Goal: Obtain resource: Obtain resource

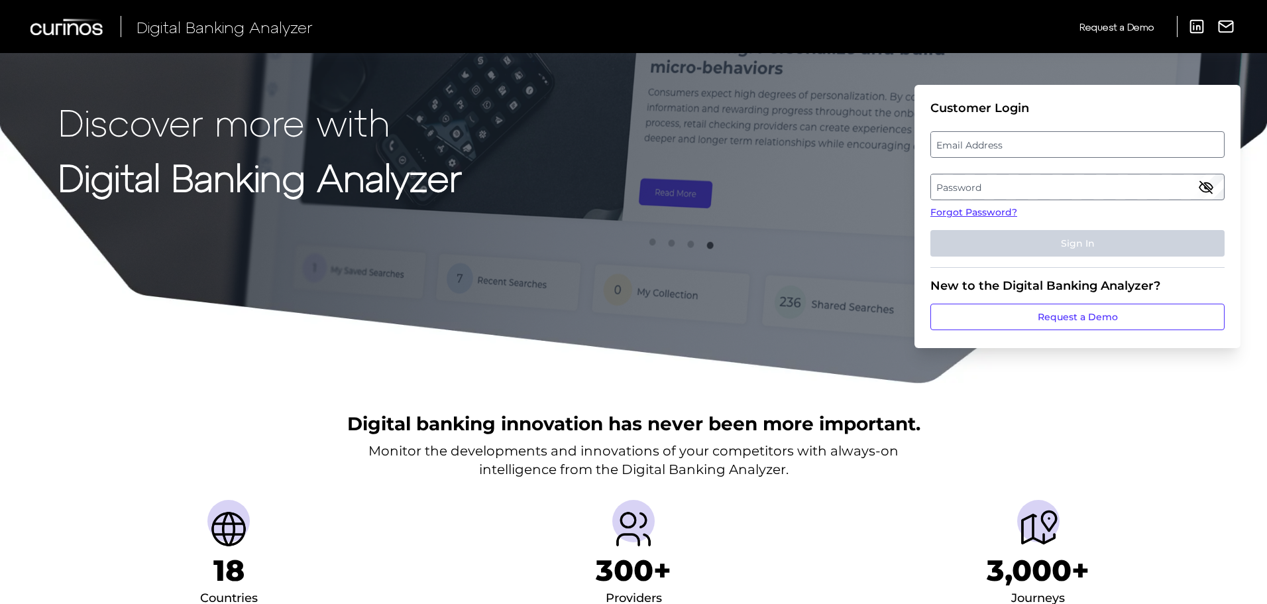
click at [982, 146] on label "Email Address" at bounding box center [1077, 144] width 292 height 24
click at [982, 146] on input "email" at bounding box center [1077, 144] width 294 height 26
type input "[EMAIL_ADDRESS][PERSON_NAME][DOMAIN_NAME]"
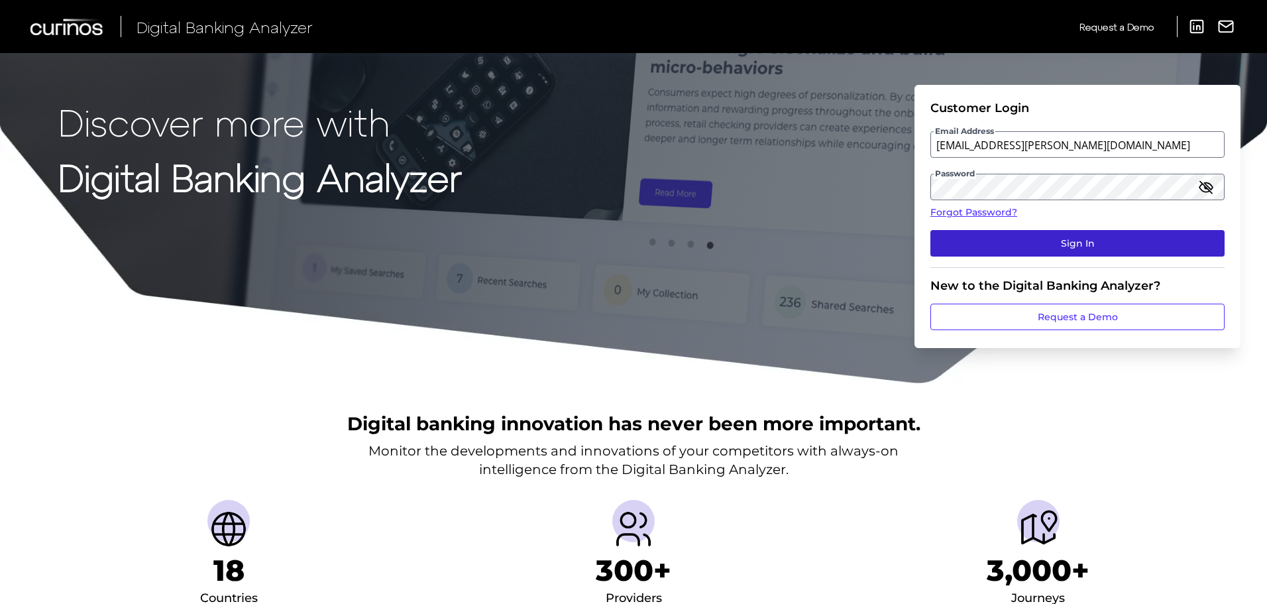
click at [1046, 244] on button "Sign In" at bounding box center [1077, 243] width 294 height 26
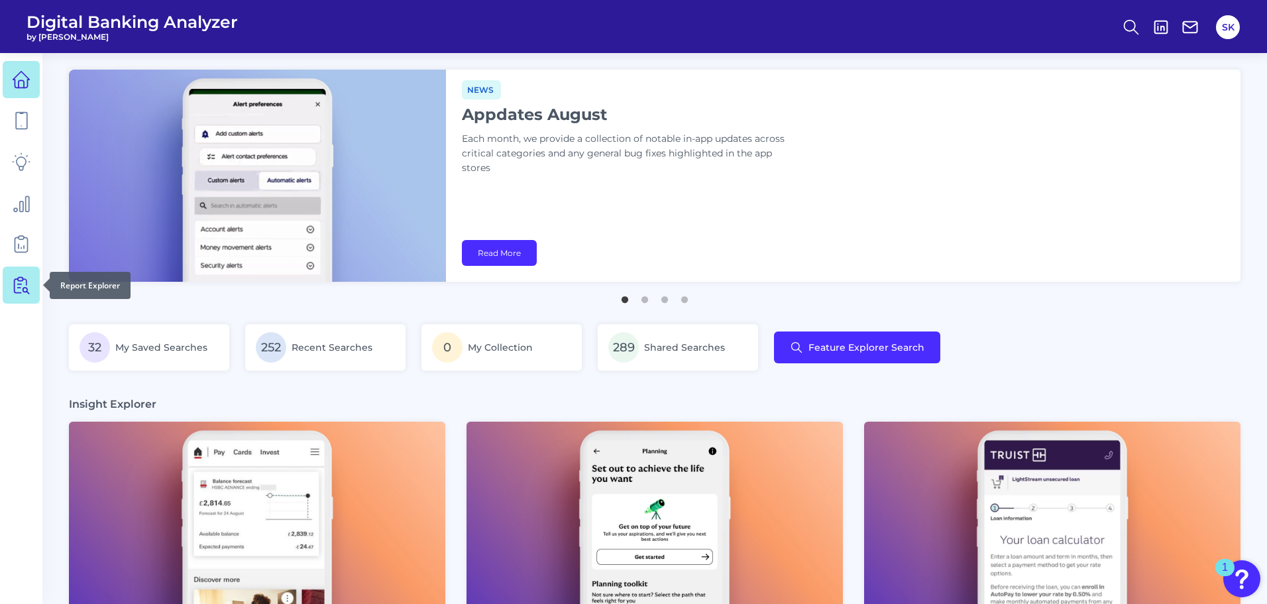
click at [23, 288] on icon at bounding box center [21, 285] width 19 height 19
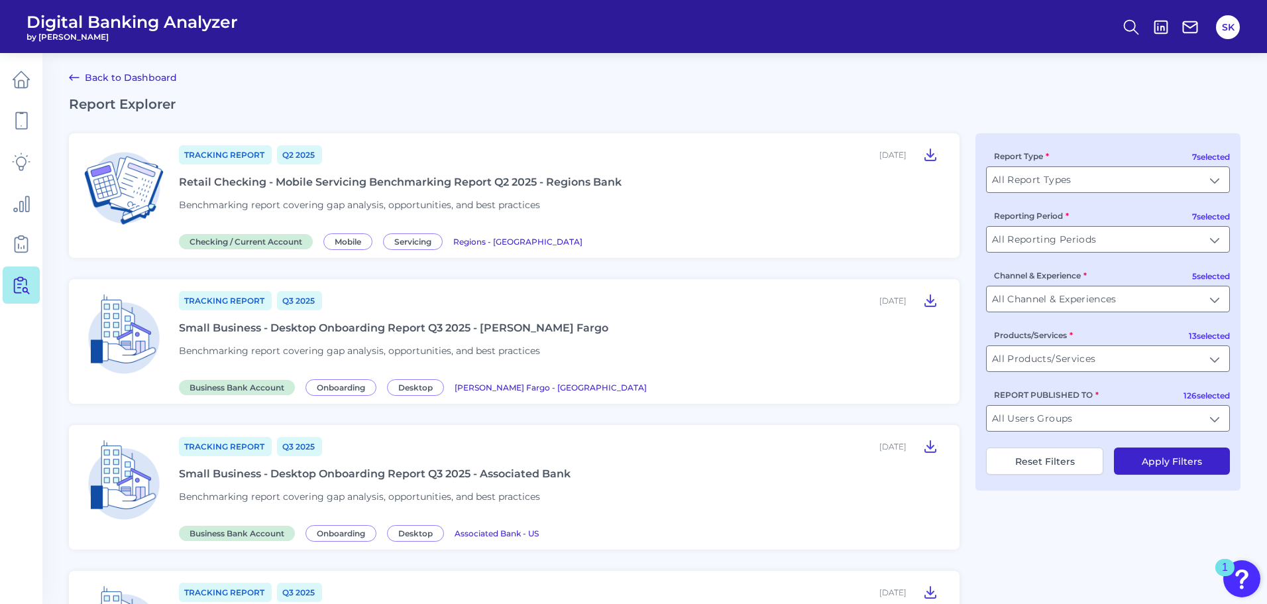
click at [425, 184] on div "Retail Checking - Mobile Servicing Benchmarking Report Q2 2025 - Regions Bank" at bounding box center [400, 182] width 443 height 13
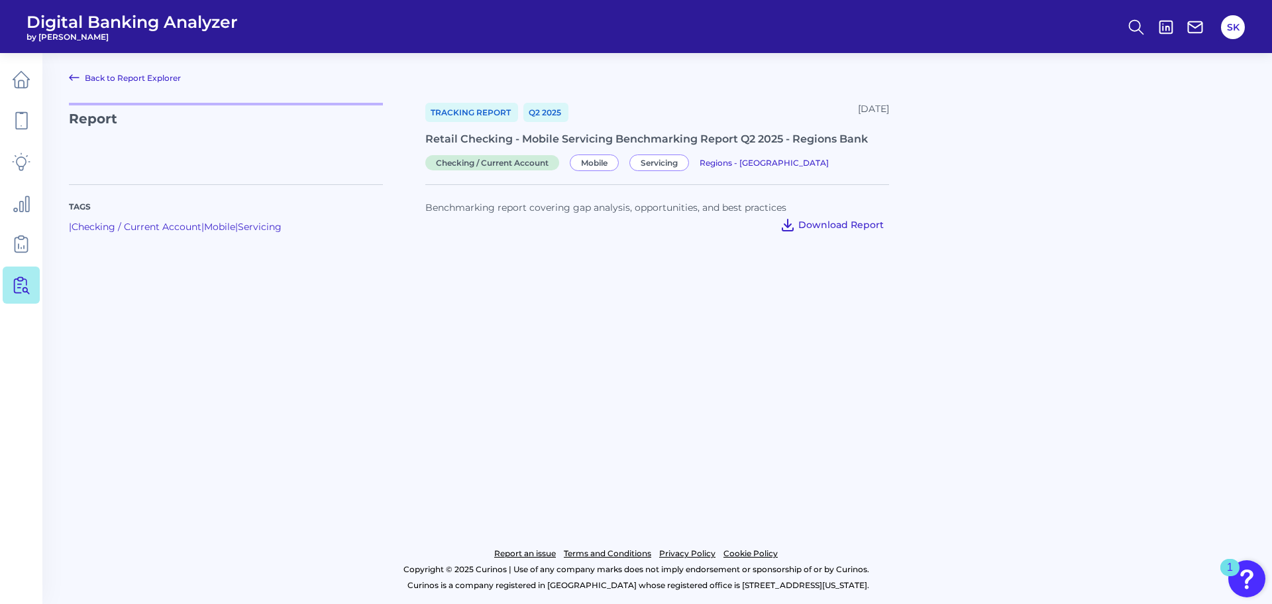
click at [837, 223] on span "Download Report" at bounding box center [840, 225] width 85 height 12
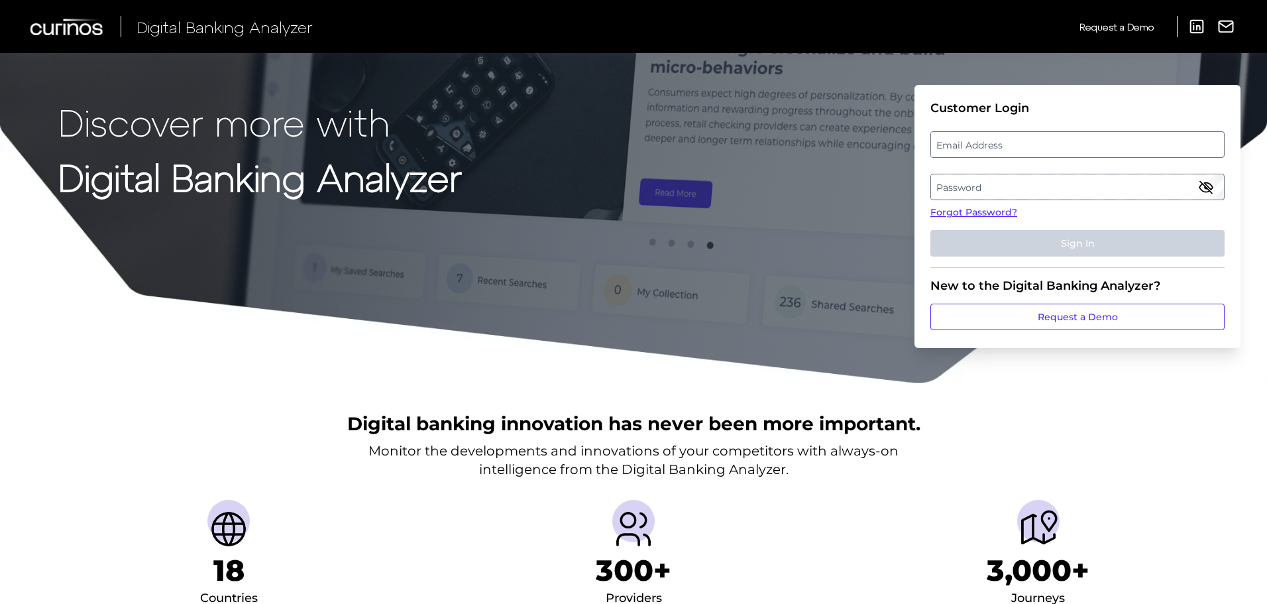
click at [1044, 144] on label "Email Address" at bounding box center [1077, 144] width 292 height 24
click at [1044, 144] on input "email" at bounding box center [1077, 144] width 294 height 26
type input "[EMAIL_ADDRESS][PERSON_NAME][DOMAIN_NAME]"
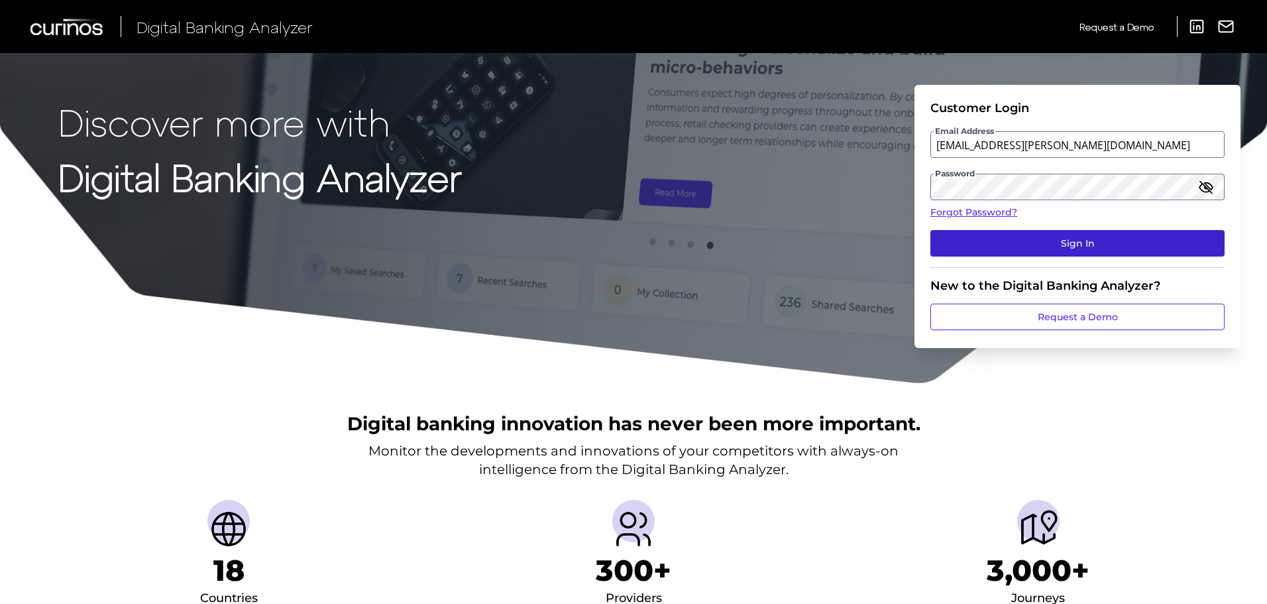
click at [1069, 240] on button "Sign In" at bounding box center [1077, 243] width 294 height 26
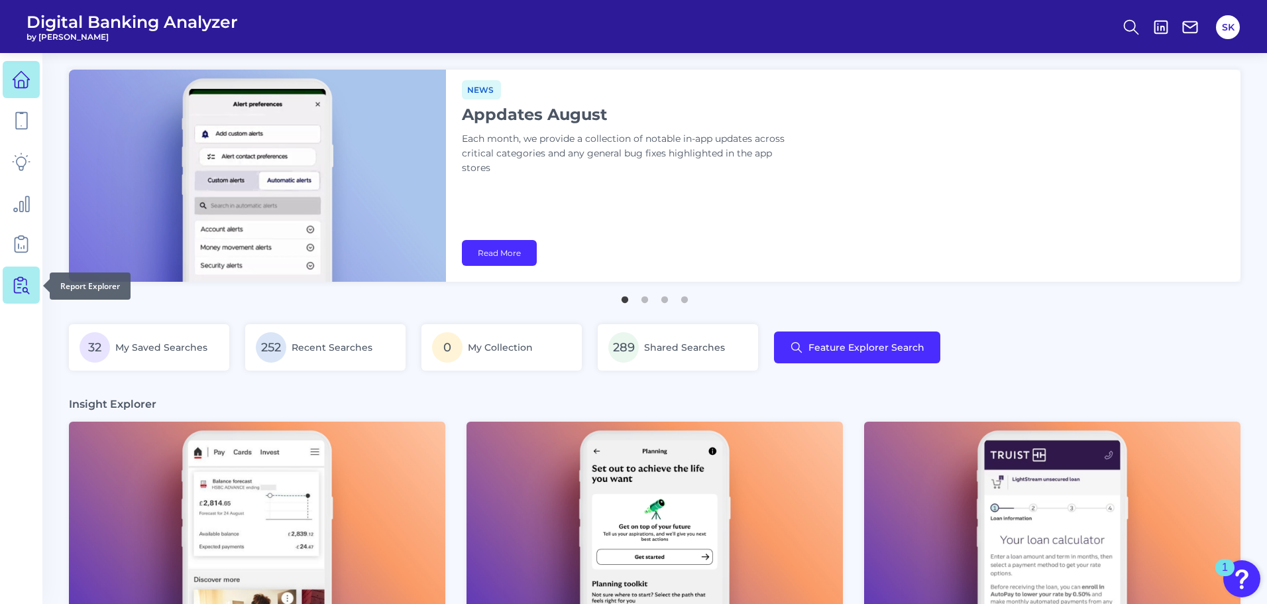
click at [35, 291] on link at bounding box center [21, 284] width 37 height 37
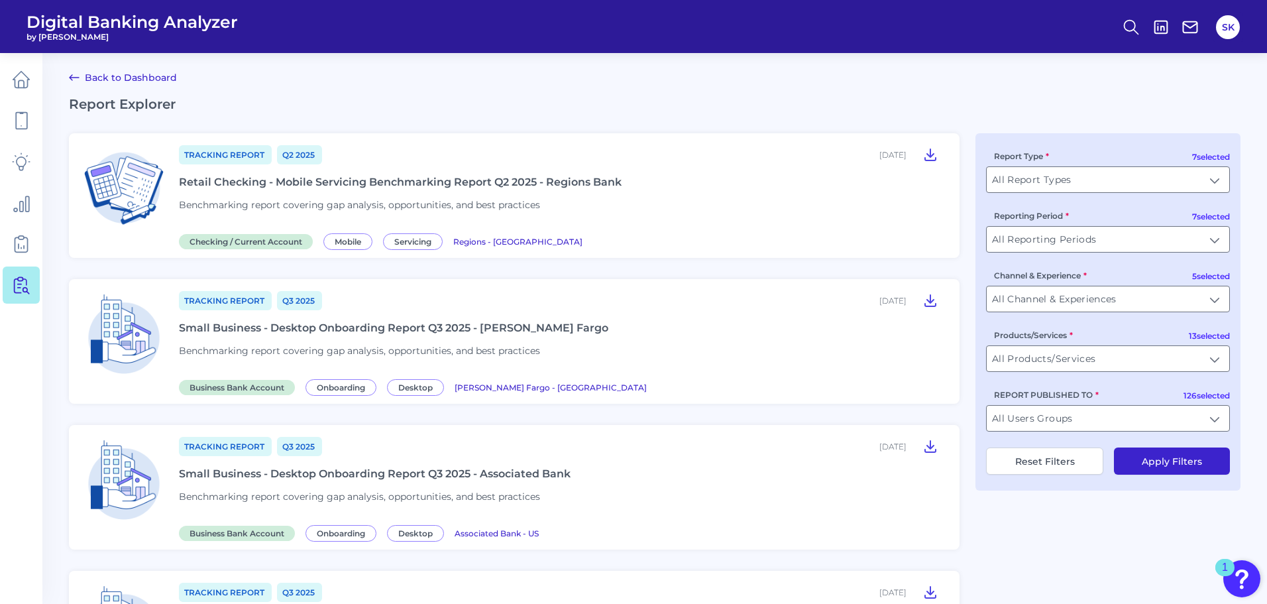
click at [376, 174] on div "Tracking Report Q2 [DATE], 2025 Retail Checking - Mobile Servicing Benchmarking…" at bounding box center [561, 195] width 765 height 103
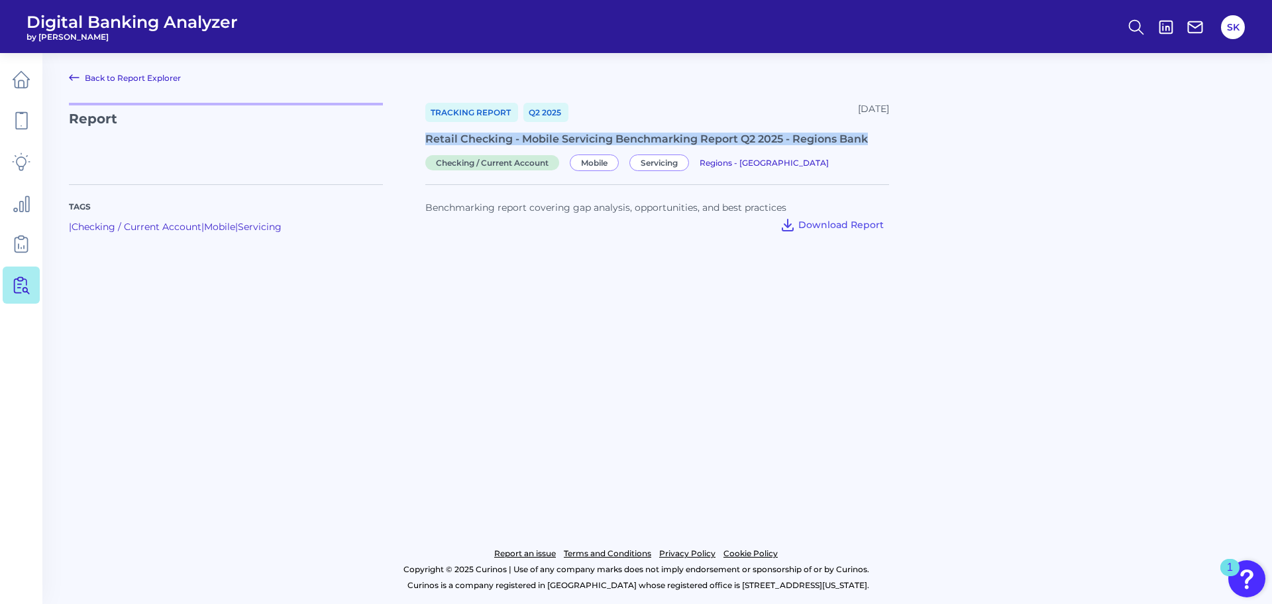
drag, startPoint x: 427, startPoint y: 141, endPoint x: 913, endPoint y: 128, distance: 486.4
click at [913, 128] on div "Report Tracking Report Q2 [DATE], 2025 Retail Checking - Mobile Servicing Bench…" at bounding box center [657, 136] width 1177 height 66
copy div "Retail Checking - Mobile Servicing Benchmarking Report Q2 2025 - Regions Bank"
